Goal: Information Seeking & Learning: Learn about a topic

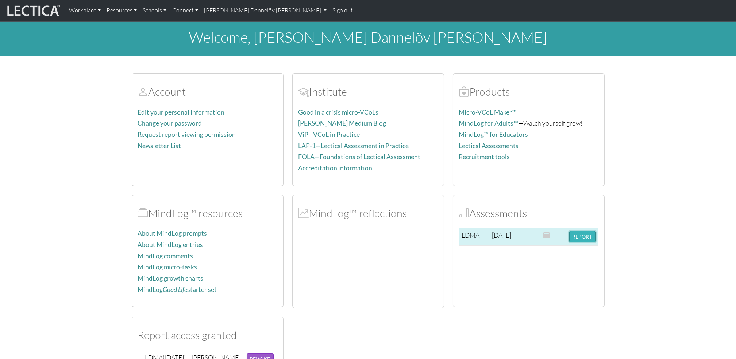
click at [584, 238] on button "REPORT" at bounding box center [582, 236] width 26 height 11
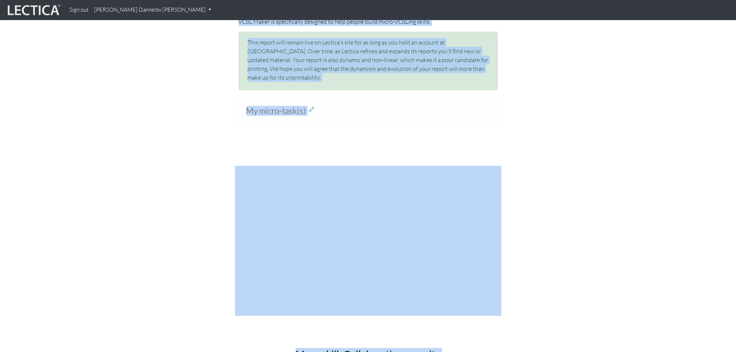
scroll to position [532, 0]
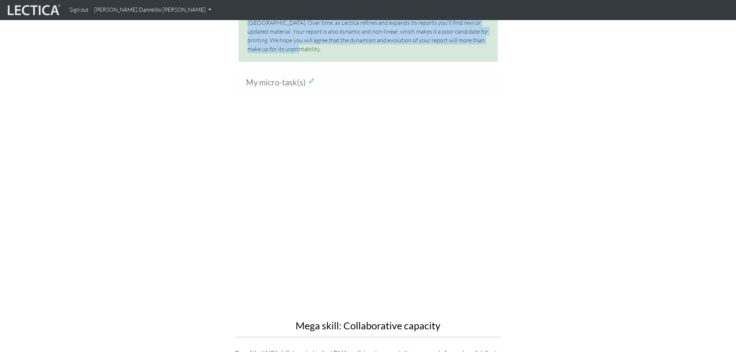
drag, startPoint x: 237, startPoint y: 192, endPoint x: 509, endPoint y: 49, distance: 307.3
copy div "If you have never taken a Lectical Assessment before, you will probably find it…"
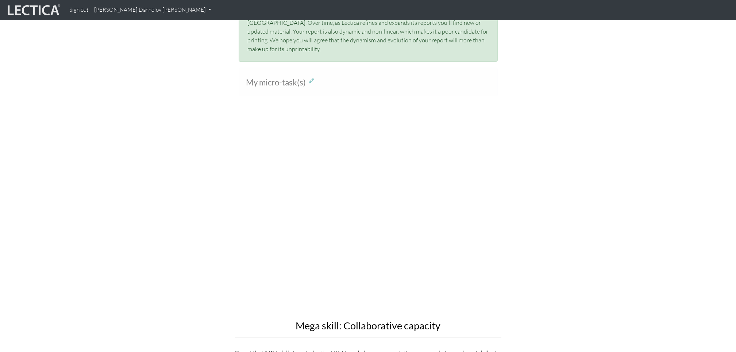
click at [573, 182] on div "Mega skill: Collaborative capacity One of the VUCA skills targeted in the LDMA …" at bounding box center [368, 278] width 416 height 316
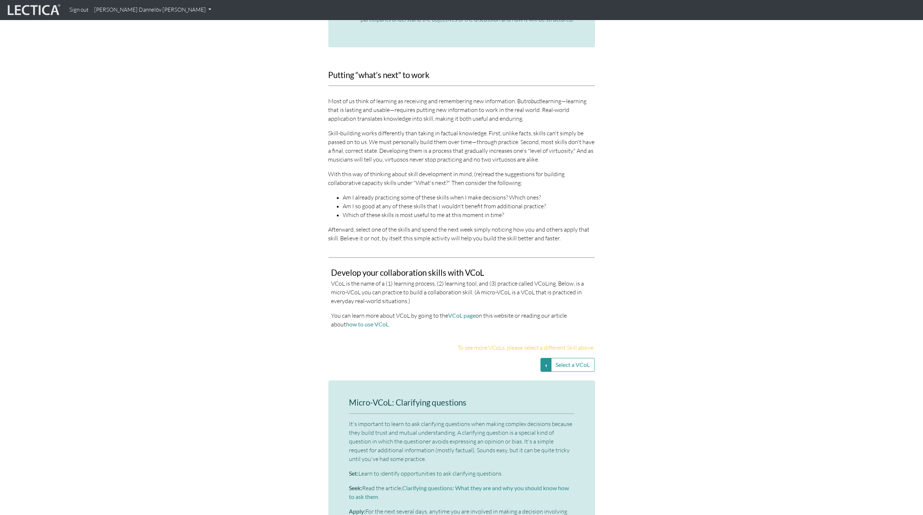
scroll to position [1300, 0]
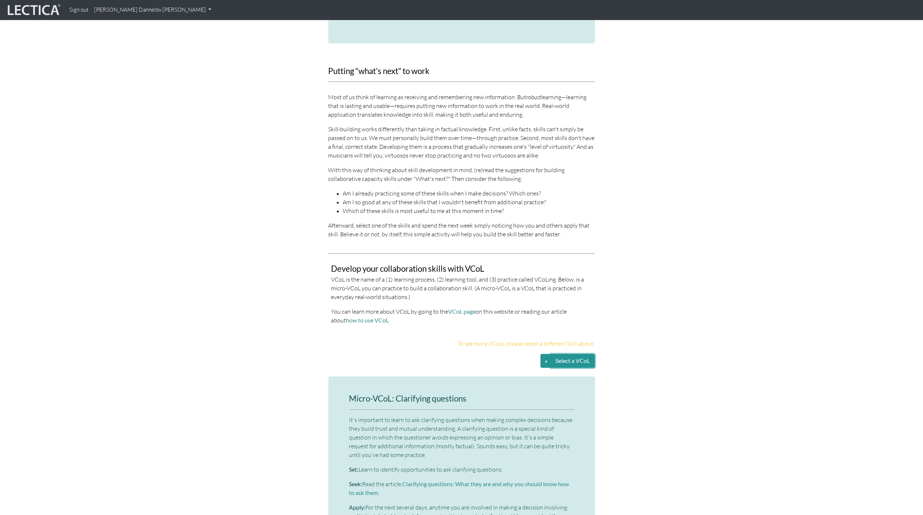
click at [579, 359] on button "Select a VCoL" at bounding box center [573, 361] width 44 height 14
click at [555, 354] on button "Select a VCoL" at bounding box center [573, 361] width 44 height 14
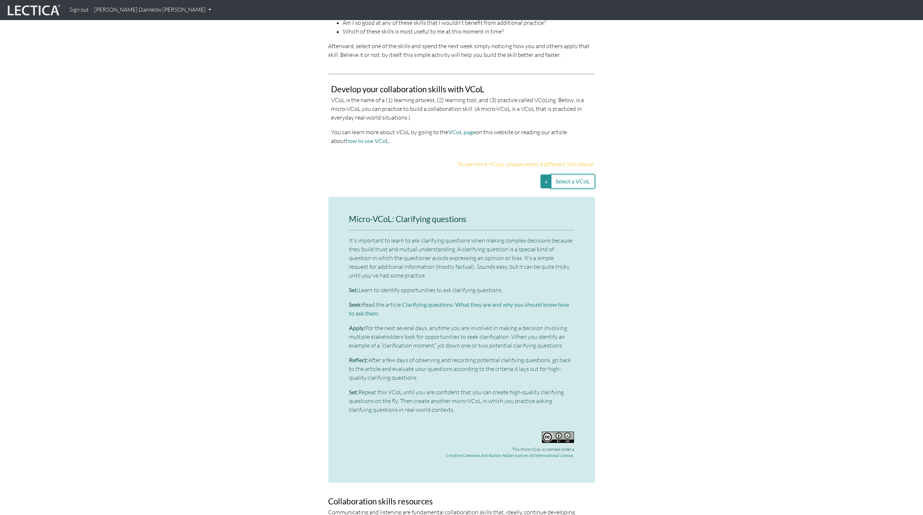
scroll to position [1446, 0]
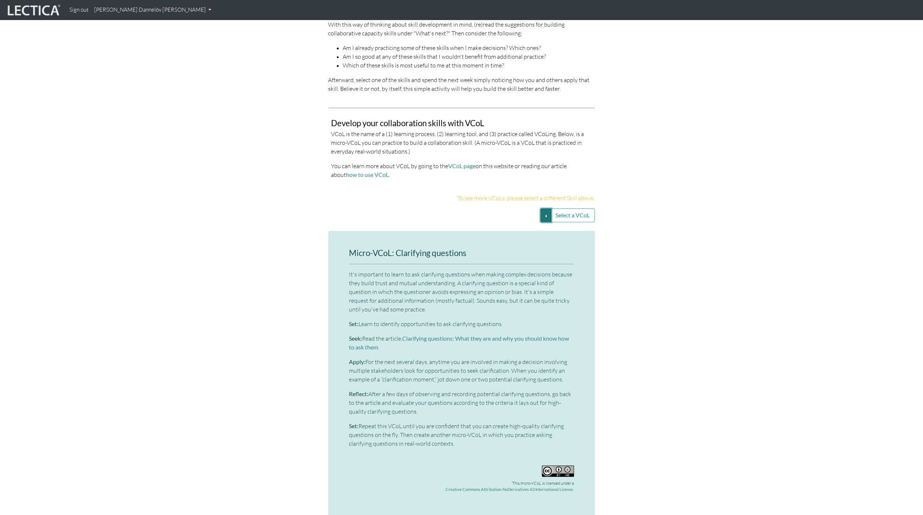
click at [540, 209] on button "Select a VCoL" at bounding box center [545, 215] width 11 height 14
click at [585, 212] on button "Select a VCoL" at bounding box center [573, 215] width 44 height 14
drag, startPoint x: 585, startPoint y: 212, endPoint x: 576, endPoint y: 212, distance: 9.8
click at [576, 212] on button "Select a VCoL" at bounding box center [573, 215] width 44 height 14
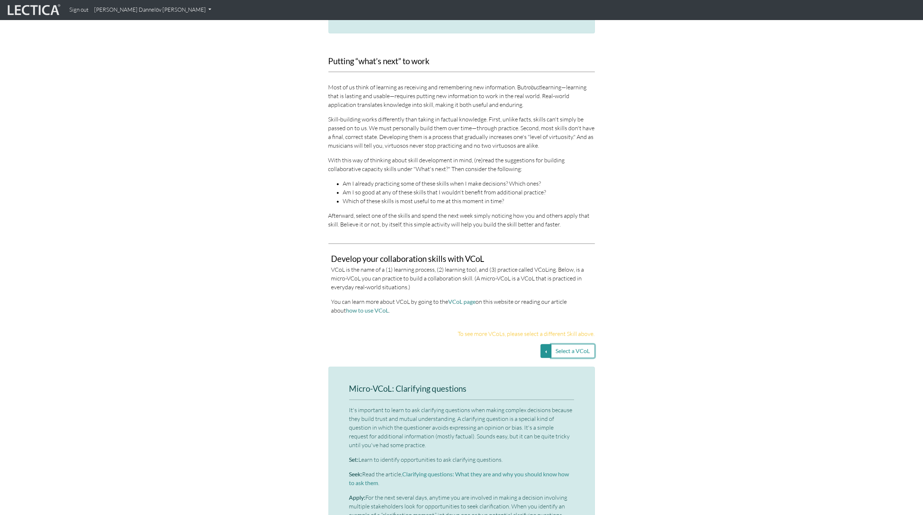
scroll to position [1252, 0]
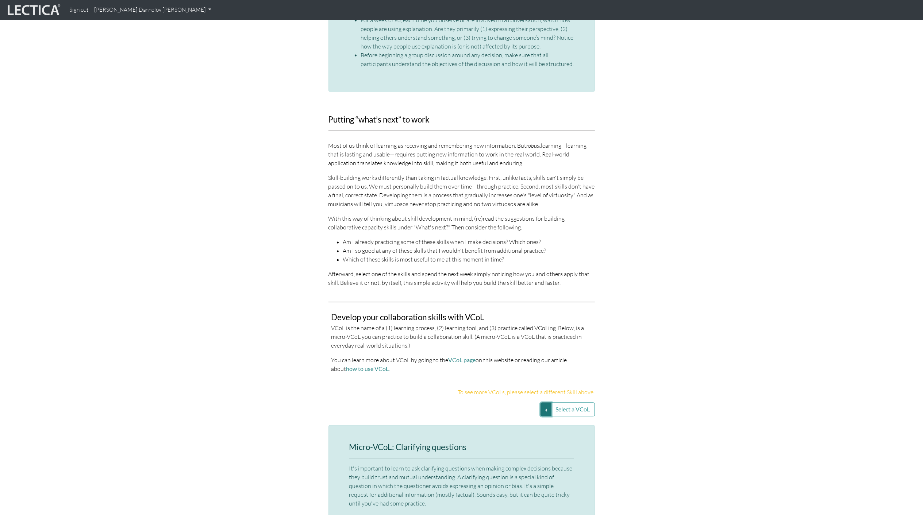
click at [541, 359] on button "Select a VCoL" at bounding box center [545, 410] width 11 height 14
click at [504, 359] on link "Asking clarifying questions (from Medium article)" at bounding box center [477, 410] width 114 height 8
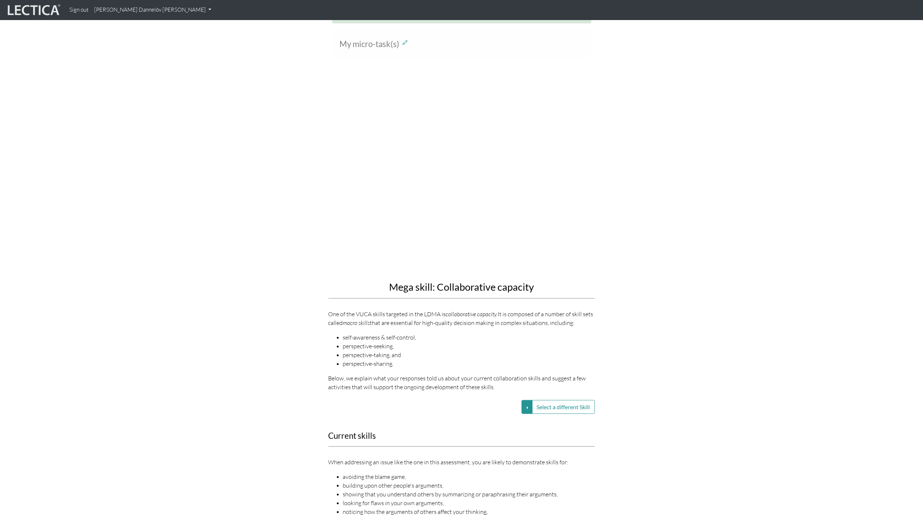
scroll to position [522, 0]
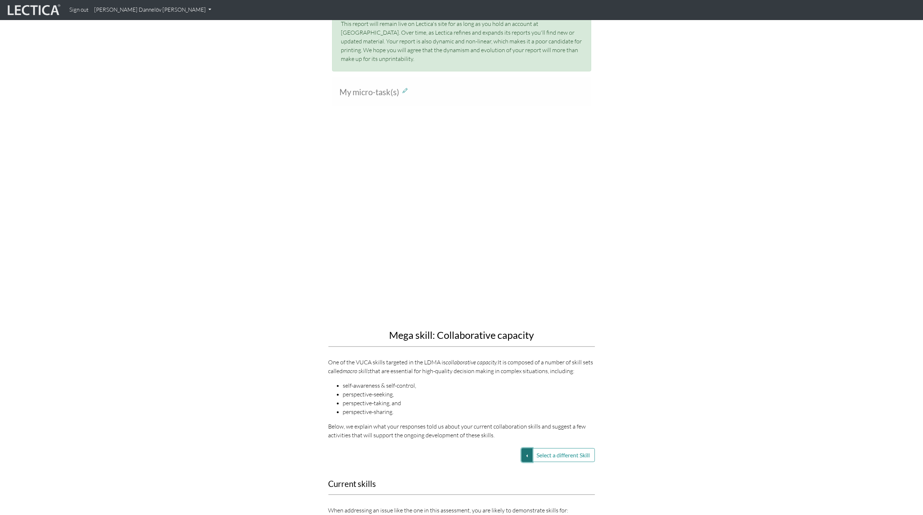
click at [523, 359] on button "Select a different Skill" at bounding box center [526, 455] width 11 height 14
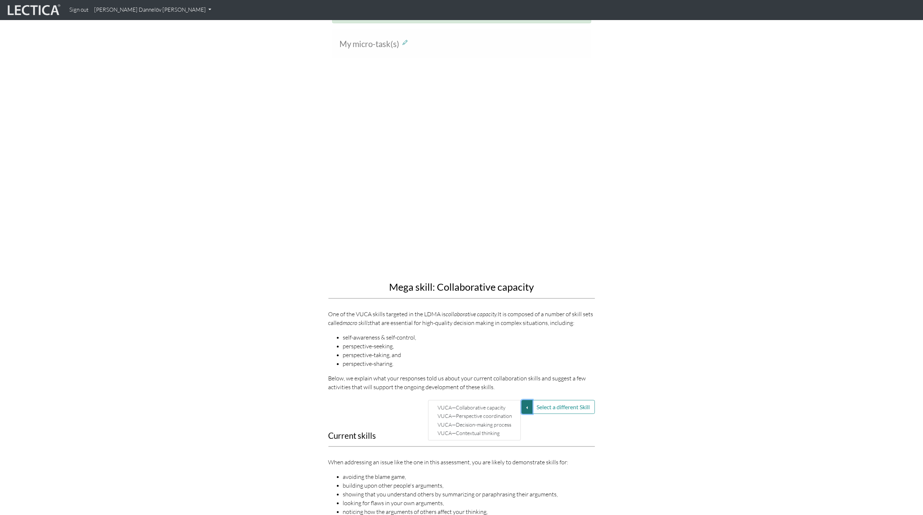
scroll to position [571, 0]
click at [458, 359] on link "VUCA—Contextual thinking" at bounding box center [475, 433] width 78 height 8
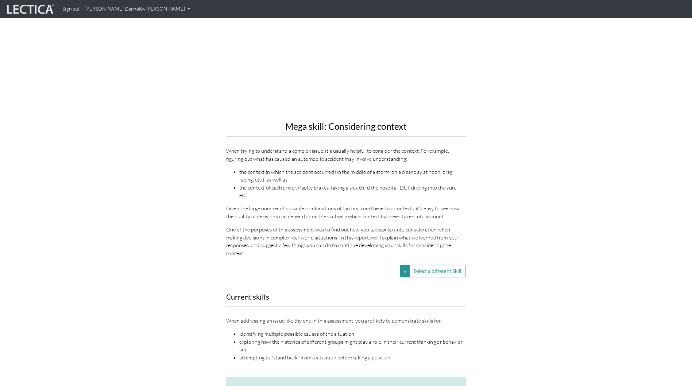
scroll to position [717, 0]
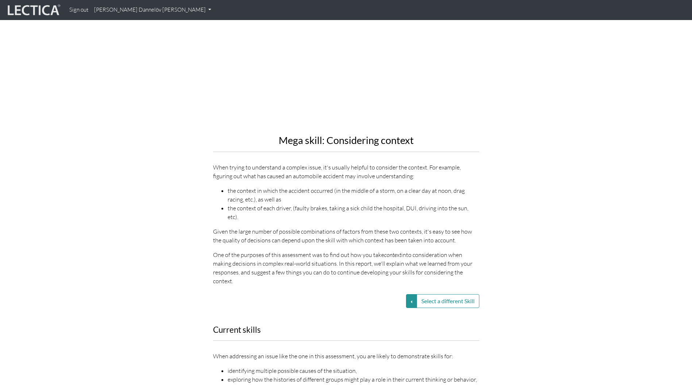
drag, startPoint x: 914, startPoint y: 0, endPoint x: 526, endPoint y: 177, distance: 426.2
click at [526, 177] on div "Mega skill: Considering context When trying to understand a complex issue, it's…" at bounding box center [346, 113] width 416 height 357
drag, startPoint x: 455, startPoint y: 258, endPoint x: 182, endPoint y: 155, distance: 291.5
click at [182, 155] on div "Mega skill: Considering context When trying to understand a complex issue, it's…" at bounding box center [346, 113] width 416 height 357
drag, startPoint x: 182, startPoint y: 155, endPoint x: 222, endPoint y: 160, distance: 40.0
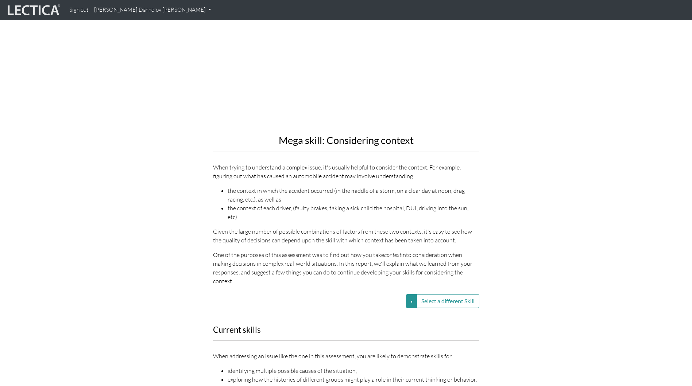
copy div "When trying to understand a complex issue, it's usually helpful to consider the…"
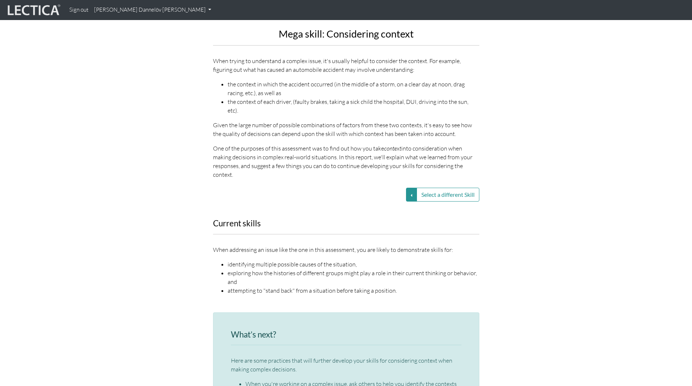
scroll to position [827, 0]
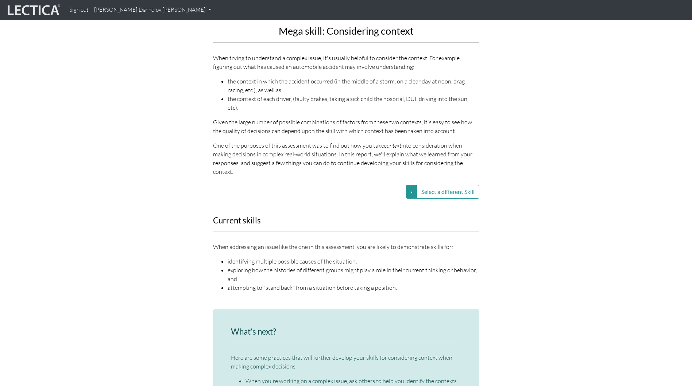
click at [665, 255] on section "Current skills When addressing an issue like the one in this assessment, you ar…" at bounding box center [346, 258] width 692 height 85
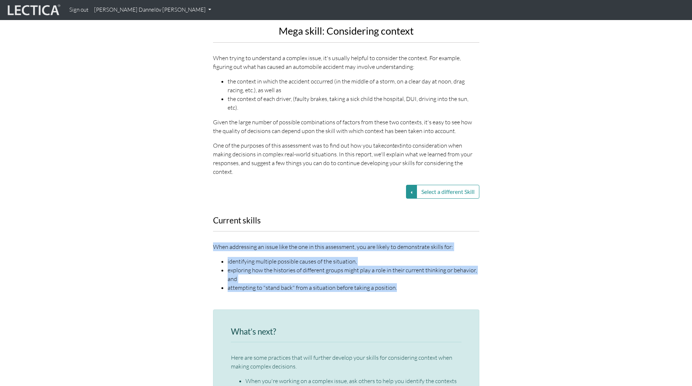
drag, startPoint x: 396, startPoint y: 260, endPoint x: 176, endPoint y: 217, distance: 223.9
click at [176, 217] on div "Current skills When addressing an issue like the one in this assessment, you ar…" at bounding box center [346, 258] width 416 height 85
drag, startPoint x: 176, startPoint y: 217, endPoint x: 236, endPoint y: 215, distance: 59.9
copy div "When addressing an issue like the one in this assessment, you are likely to dem…"
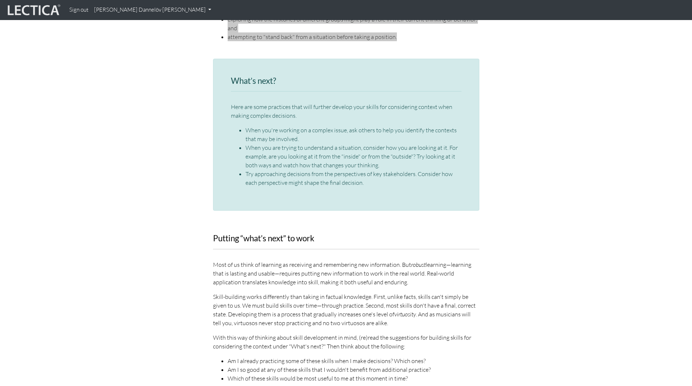
scroll to position [1082, 0]
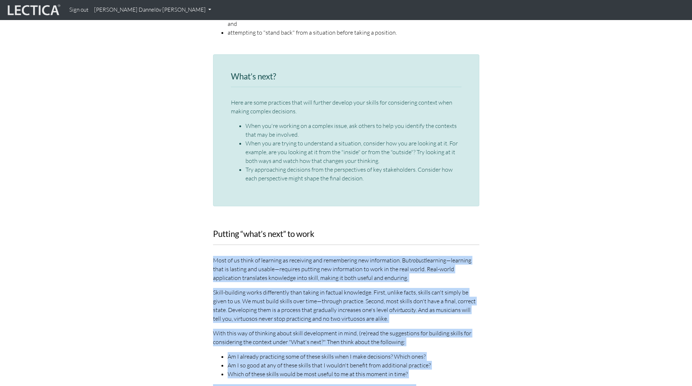
drag, startPoint x: 413, startPoint y: 352, endPoint x: 171, endPoint y: 234, distance: 269.5
click at [171, 234] on div "Putting “what’s next” to work Most of us think of learning as receiving and rem…" at bounding box center [346, 319] width 416 height 178
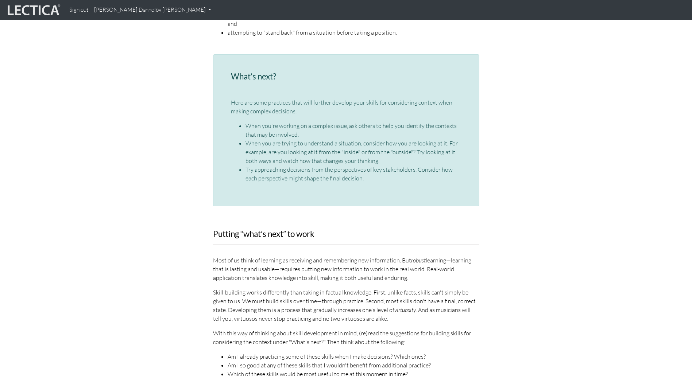
drag, startPoint x: 59, startPoint y: 198, endPoint x: 84, endPoint y: 208, distance: 26.4
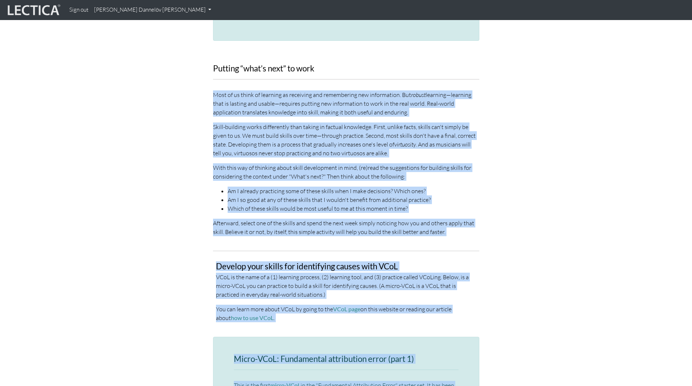
scroll to position [1258, 0]
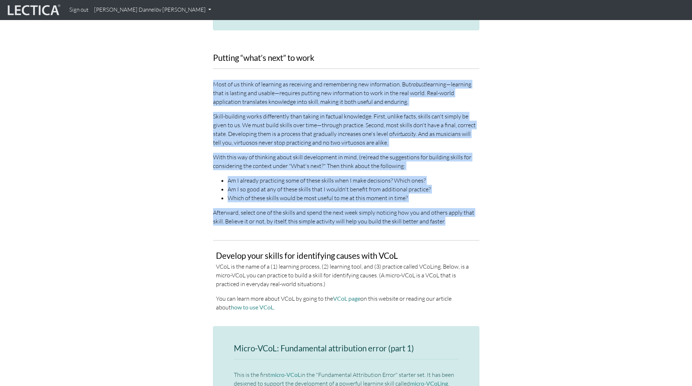
drag, startPoint x: 210, startPoint y: 235, endPoint x: 448, endPoint y: 209, distance: 239.5
copy div "Most of us think of learning as receiving and remembering new information. But …"
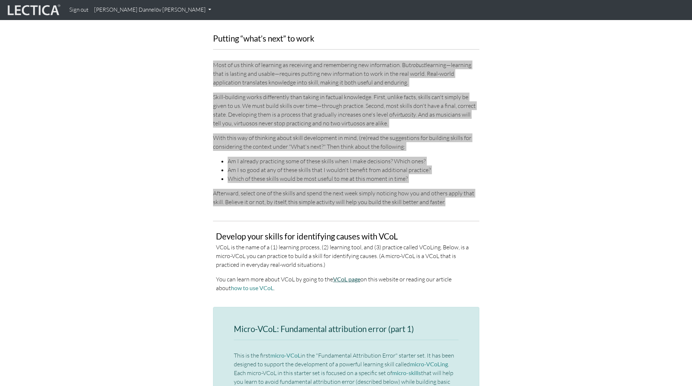
scroll to position [1331, 0]
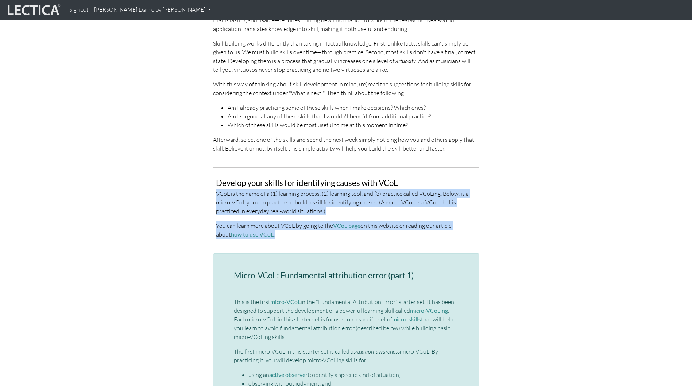
drag, startPoint x: 264, startPoint y: 211, endPoint x: 214, endPoint y: 167, distance: 67.5
click at [214, 167] on div "Develop your skills for identifying causes with VCoL VCoL is the name of a (1) …" at bounding box center [346, 205] width 277 height 77
copy div "VCoL is the name of a (1) learning process, (2) learning tool, and (3) practice…"
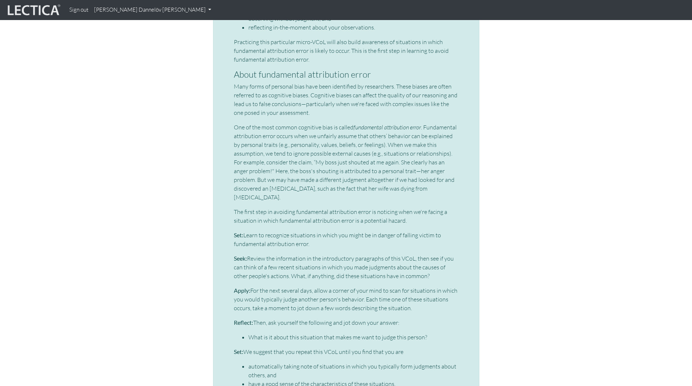
scroll to position [1691, 0]
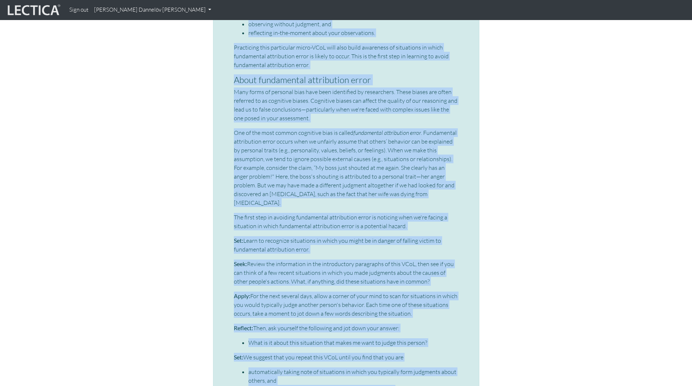
drag, startPoint x: 231, startPoint y: 50, endPoint x: 428, endPoint y: 354, distance: 361.7
click at [428, 354] on div "Micro-VCoL: Fundamental attribution error (part 1) This is the first micro-VCoL…" at bounding box center [346, 178] width 266 height 569
copy div "Micro-VCoL: Fundamental attribution error (part 1) This is the first micro-VCoL…"
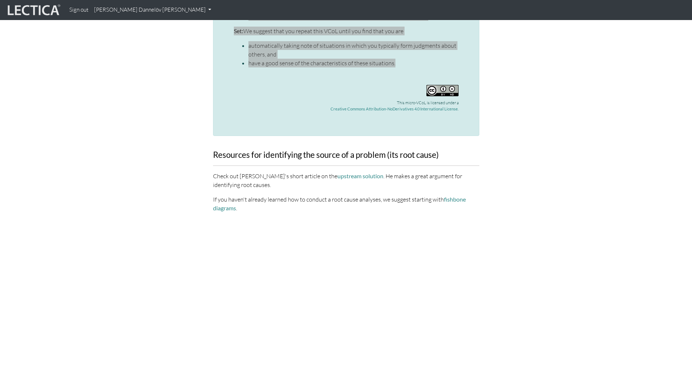
scroll to position [2019, 0]
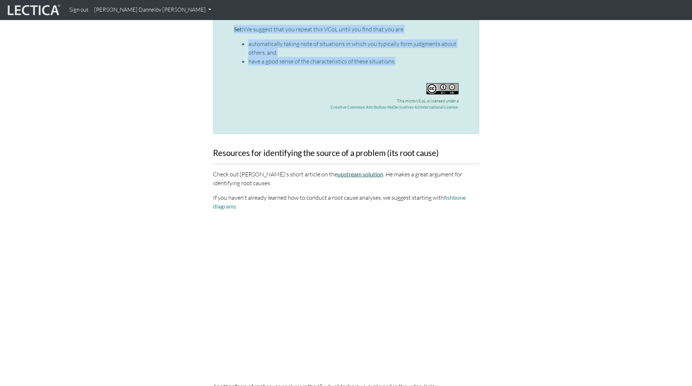
click at [354, 171] on link "upstream solution" at bounding box center [360, 174] width 46 height 7
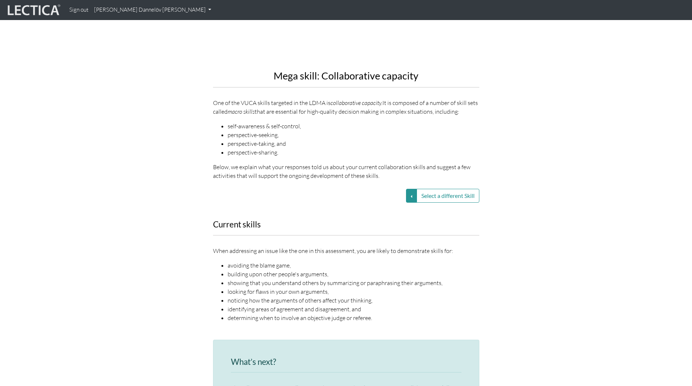
scroll to position [730, 0]
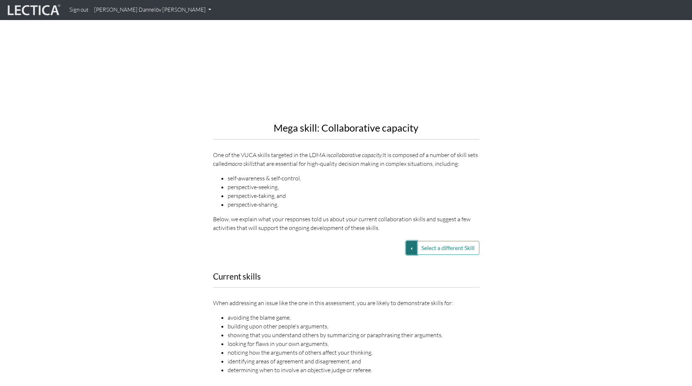
click at [409, 241] on button "Select a different Skill" at bounding box center [411, 248] width 11 height 14
click at [375, 270] on link "VUCA—Contextual thinking" at bounding box center [360, 274] width 78 height 8
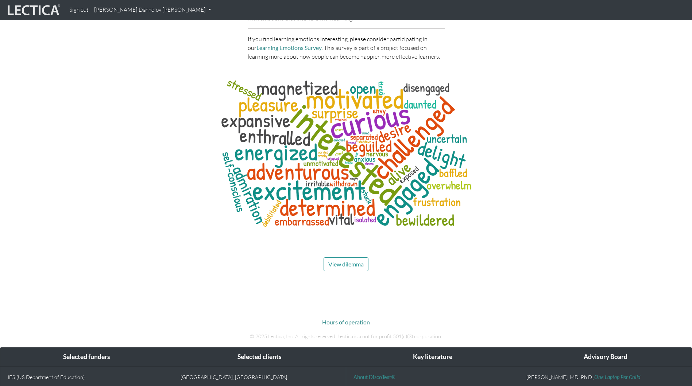
scroll to position [2991, 0]
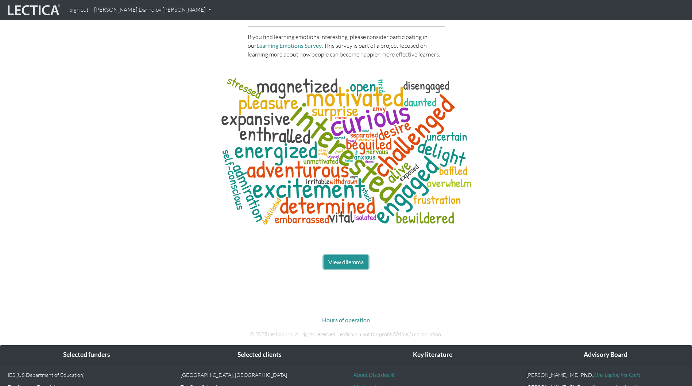
click at [343, 255] on button "View dilemma" at bounding box center [346, 262] width 45 height 14
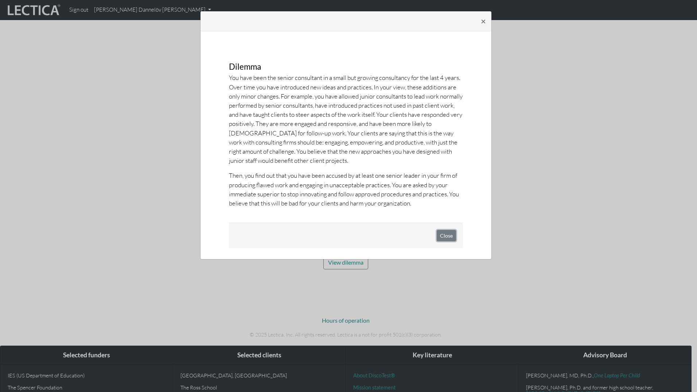
click at [447, 232] on button "Close" at bounding box center [446, 235] width 19 height 11
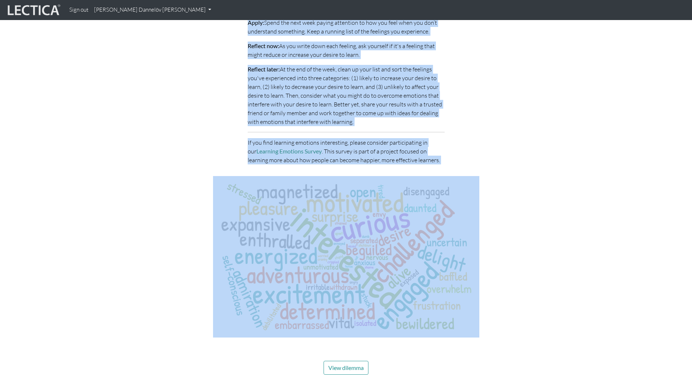
scroll to position [2901, 0]
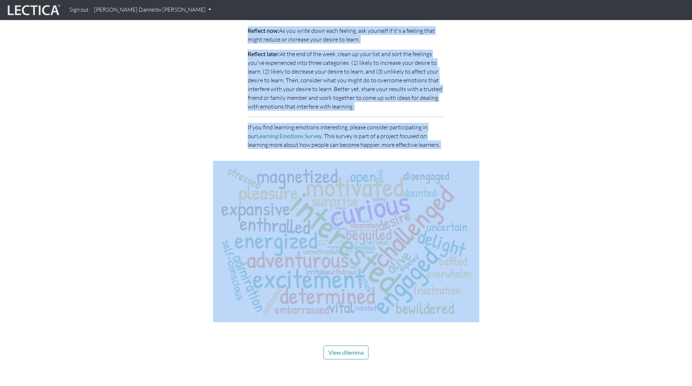
drag, startPoint x: 303, startPoint y: 140, endPoint x: 497, endPoint y: 368, distance: 299.4
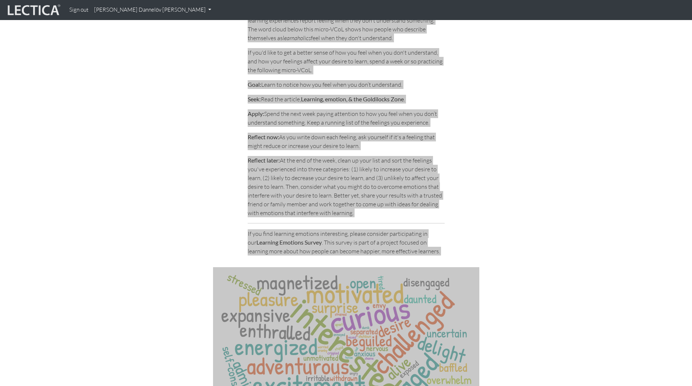
scroll to position [2791, 0]
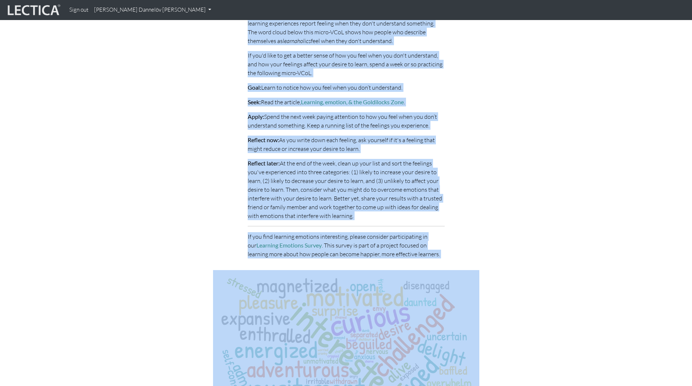
click at [592, 223] on div "Learning Emotions Awareness micro-VCoL—not understanding The word cloud above s…" at bounding box center [346, 114] width 692 height 647
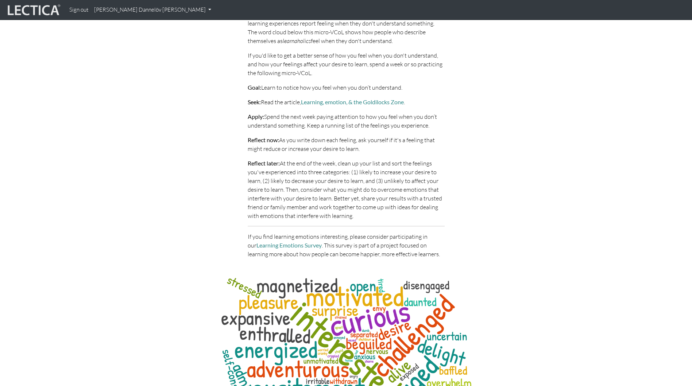
drag, startPoint x: 421, startPoint y: 221, endPoint x: 245, endPoint y: 118, distance: 203.4
click at [245, 118] on div "Awareness micro-VCoL—not understanding The word cloud above shows how people wh…" at bounding box center [346, 129] width 208 height 269
click at [432, 226] on div "Awareness micro-VCoL—not understanding The word cloud above shows how people wh…" at bounding box center [346, 129] width 208 height 269
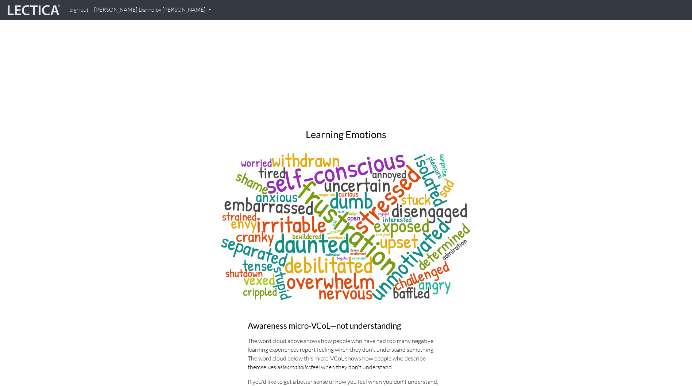
scroll to position [2473, 0]
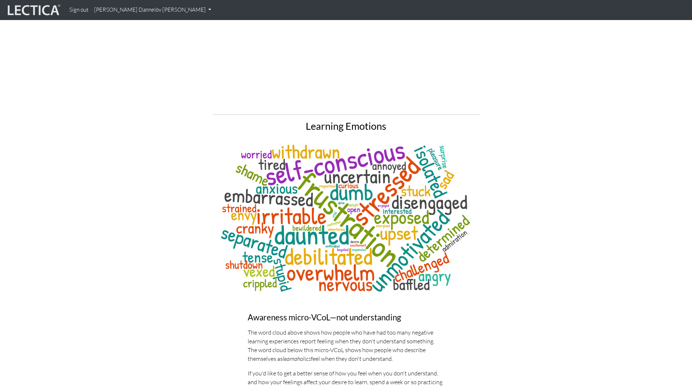
drag, startPoint x: 421, startPoint y: 219, endPoint x: 248, endPoint y: 279, distance: 183.0
copy div "Awareness micro-VCoL—not understanding The word cloud above shows how people wh…"
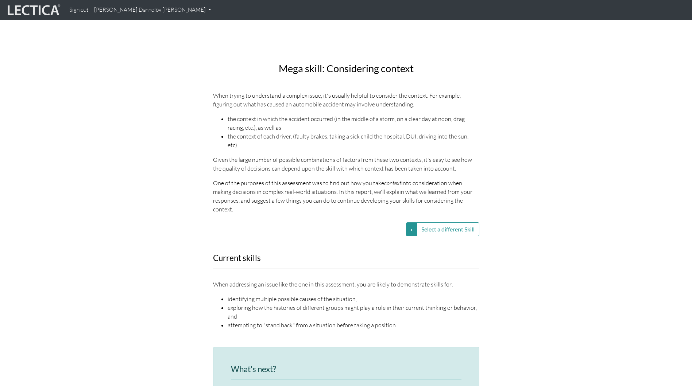
scroll to position [876, 0]
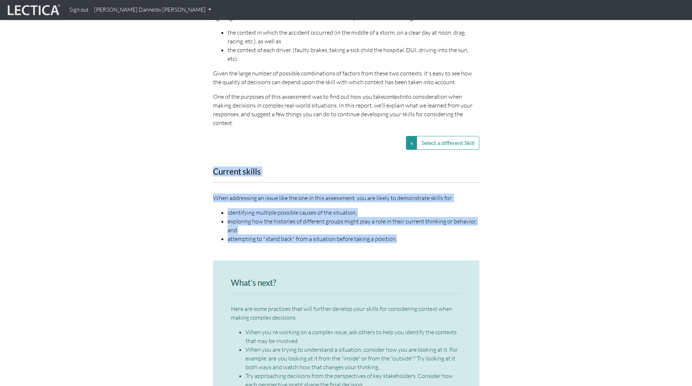
drag, startPoint x: 399, startPoint y: 213, endPoint x: 204, endPoint y: 144, distance: 206.7
click at [204, 167] on div "Current skills When addressing an issue like the one in this assessment, you ar…" at bounding box center [346, 209] width 416 height 85
copy div "Current skills When addressing an issue like the one in this assessment, you ar…"
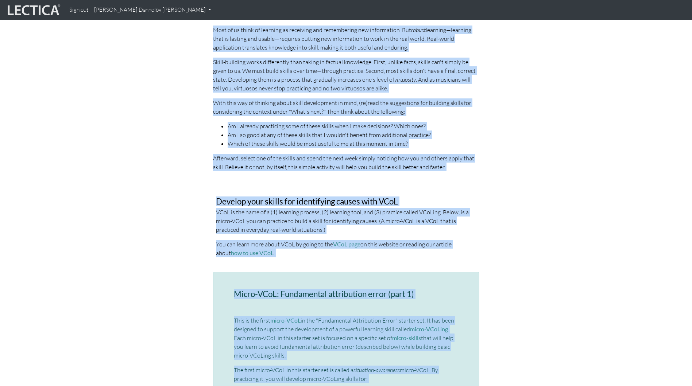
scroll to position [1330, 0]
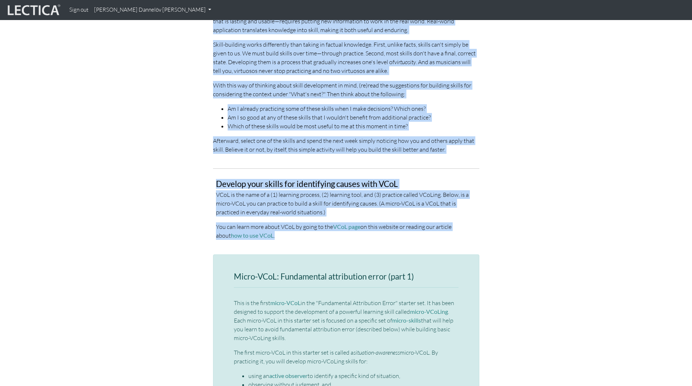
drag, startPoint x: 231, startPoint y: 148, endPoint x: 420, endPoint y: 211, distance: 199.3
copy div "What’s next? Here are some practices that will further develop your skills for …"
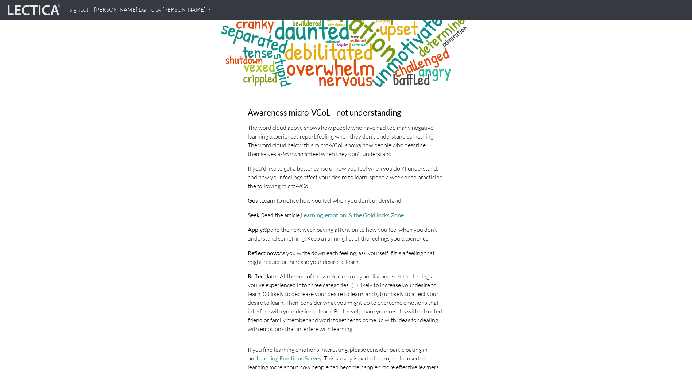
scroll to position [2680, 0]
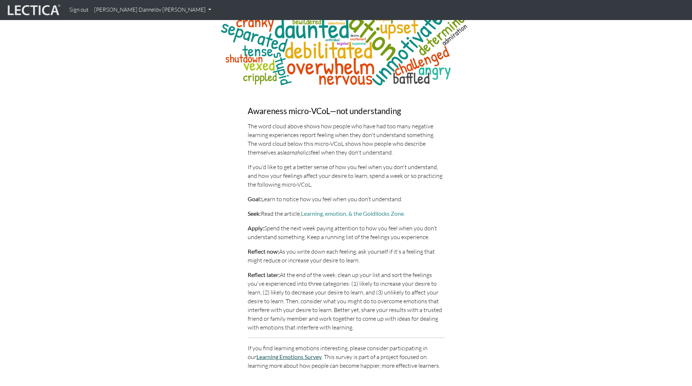
click at [304, 353] on link "Learning Emotions Survey" at bounding box center [288, 356] width 65 height 7
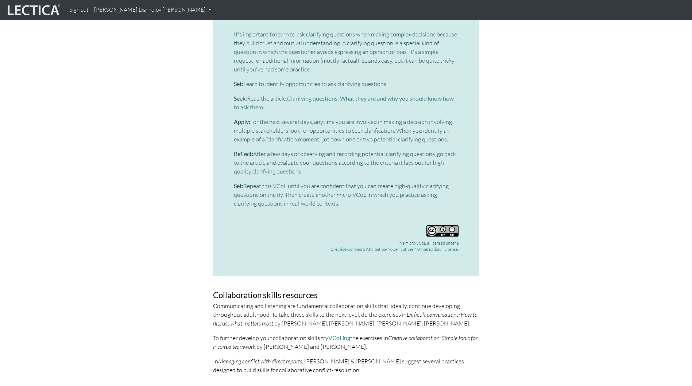
scroll to position [1678, 0]
